Goal: Communication & Community: Answer question/provide support

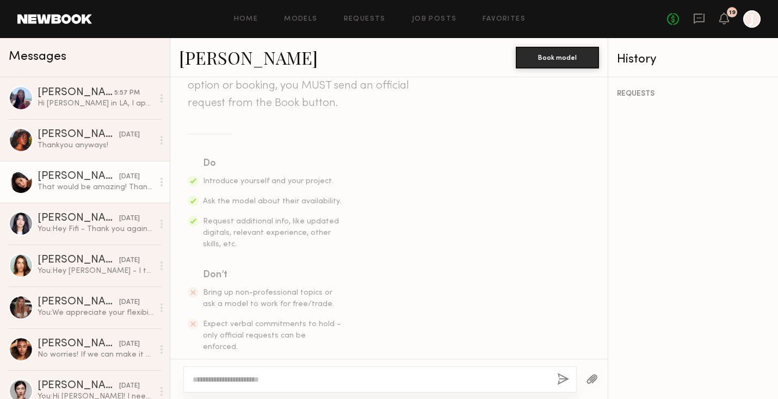
scroll to position [1116, 0]
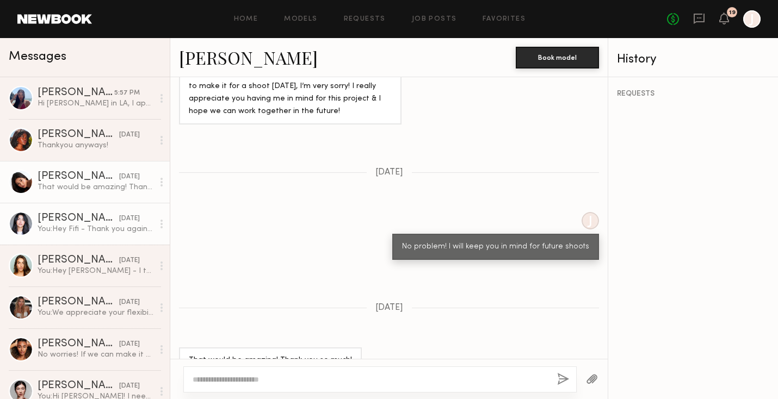
click at [105, 228] on div "You: Hey Fifi - Thank you again for your interest! We’ve decided to move forwar…" at bounding box center [96, 229] width 116 height 10
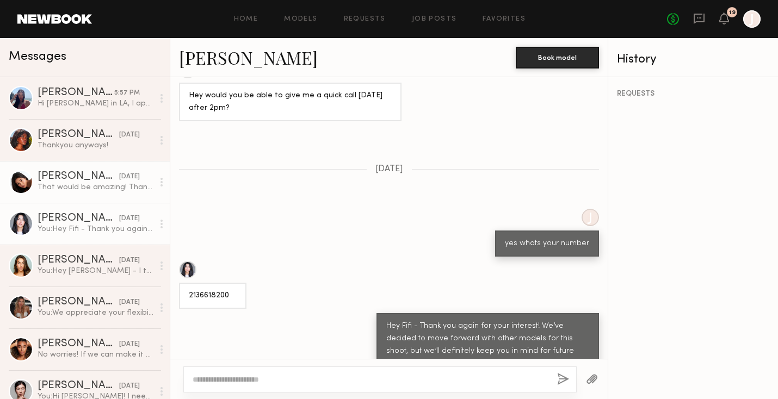
scroll to position [842, 0]
click at [91, 182] on div "That would be amazing! Thank you so much!" at bounding box center [96, 187] width 116 height 10
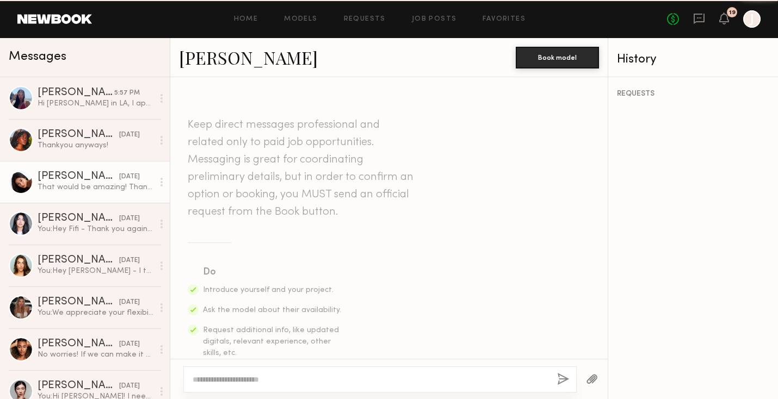
scroll to position [1116, 0]
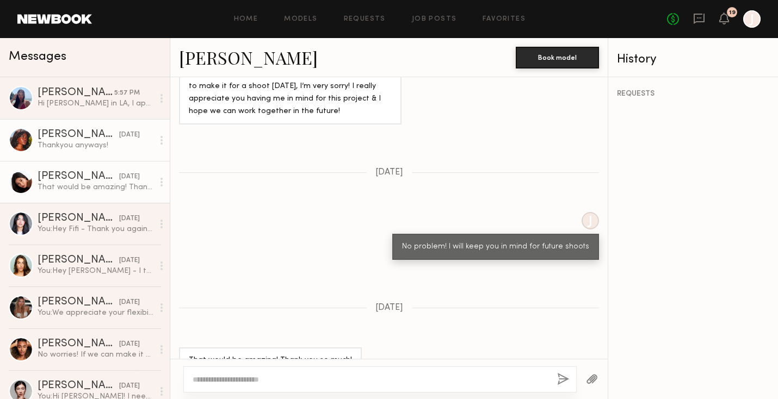
click at [91, 147] on div "Thankyou anyways!" at bounding box center [96, 145] width 116 height 10
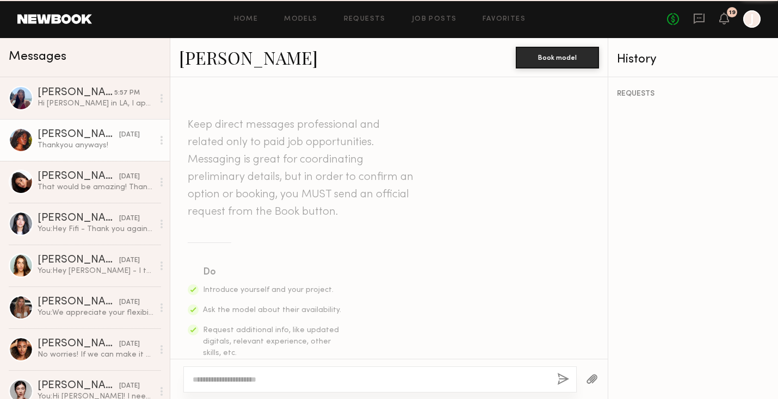
scroll to position [689, 0]
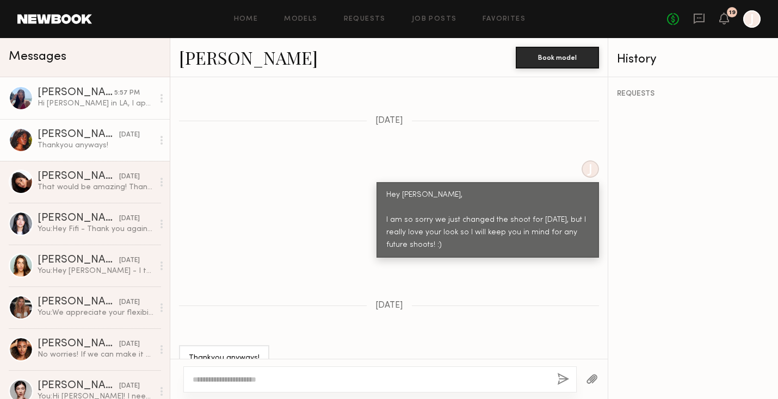
click at [99, 112] on link "[PERSON_NAME] 5:57 PM Hi [PERSON_NAME] in LA, I apologize for the late response…" at bounding box center [85, 98] width 170 height 42
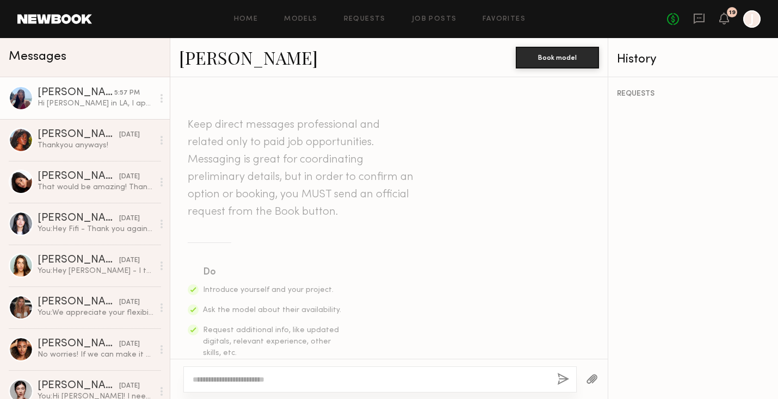
scroll to position [502, 0]
